Goal: Check status: Check status

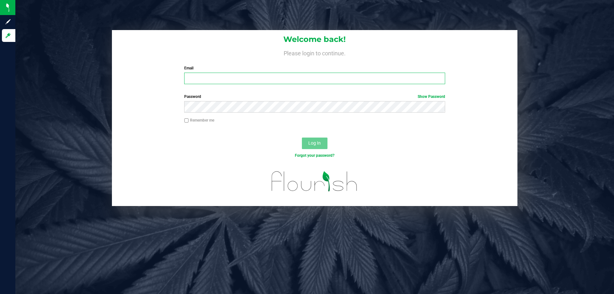
click at [282, 76] on input "Email" at bounding box center [314, 79] width 261 height 12
type input "jlevine@liveparallel.com"
click at [302, 137] on button "Log In" at bounding box center [315, 143] width 26 height 12
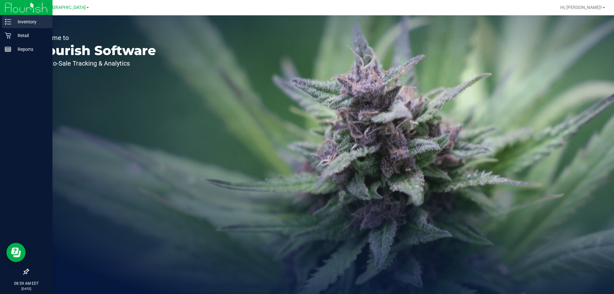
click at [23, 21] on p "Inventory" at bounding box center [30, 22] width 38 height 8
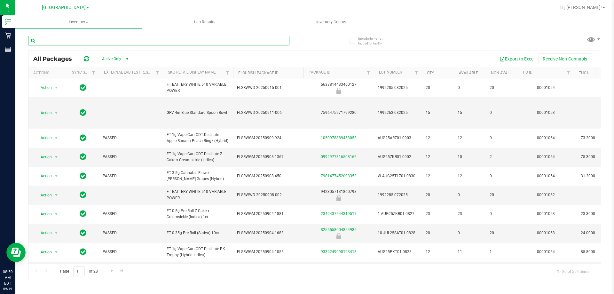
click at [69, 39] on input "text" at bounding box center [158, 41] width 261 height 10
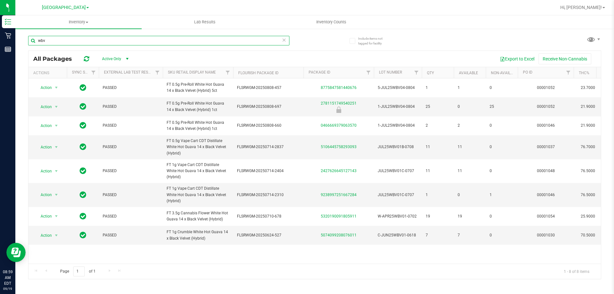
type input "wbv"
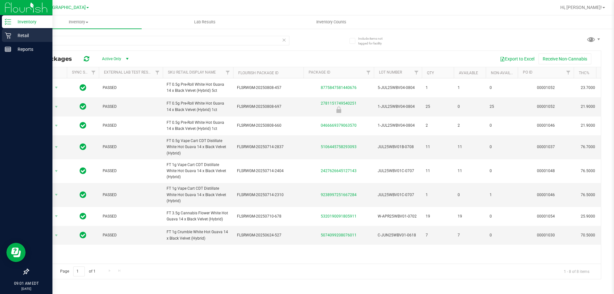
click at [10, 35] on icon at bounding box center [8, 36] width 6 height 6
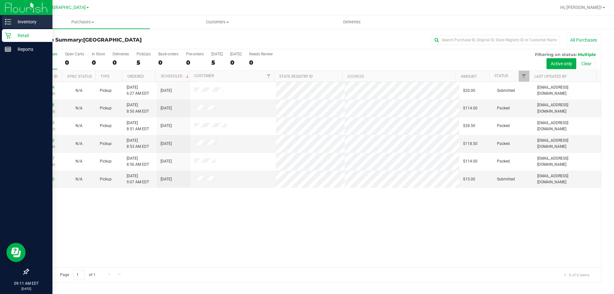
click at [7, 20] on icon at bounding box center [8, 22] width 6 height 6
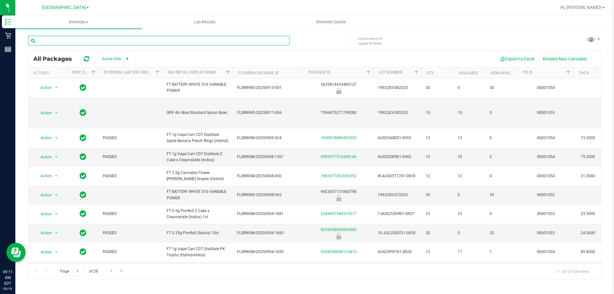
click at [111, 41] on input "text" at bounding box center [158, 41] width 261 height 10
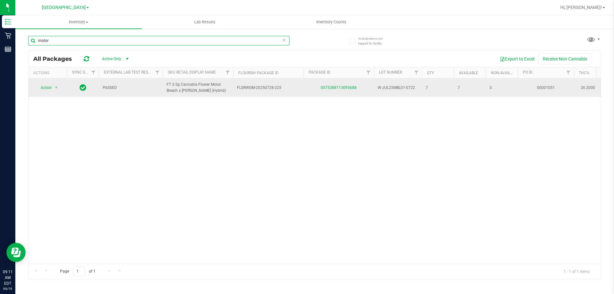
type input "motor"
drag, startPoint x: 377, startPoint y: 88, endPoint x: 414, endPoint y: 90, distance: 37.1
click at [414, 90] on td "W-JUL25MBL01-0722" at bounding box center [398, 87] width 48 height 19
copy span "W-JUL25MBL01-0722"
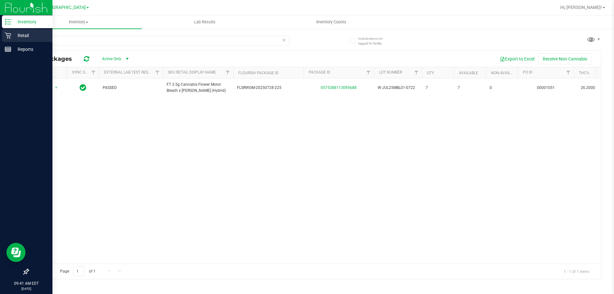
click at [19, 35] on p "Retail" at bounding box center [30, 36] width 38 height 8
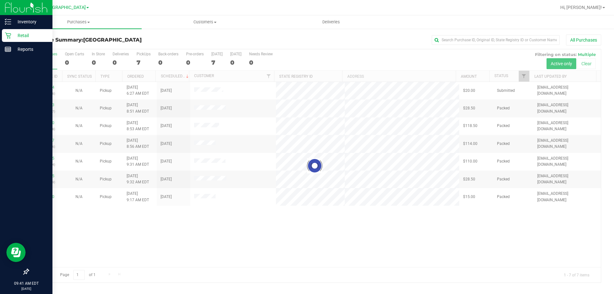
click at [455, 229] on div at bounding box center [314, 165] width 572 height 233
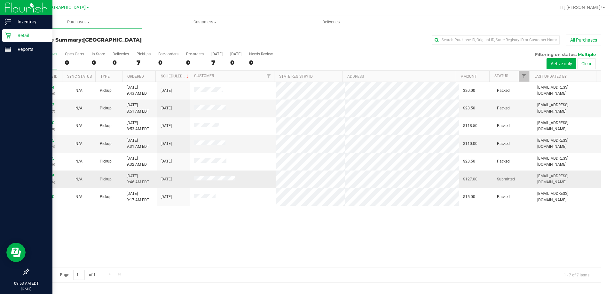
click at [50, 174] on link "11972355" at bounding box center [45, 176] width 18 height 4
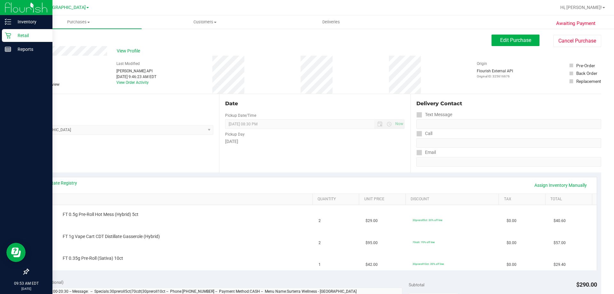
click at [12, 33] on p "Retail" at bounding box center [30, 36] width 38 height 8
